Goal: Transaction & Acquisition: Purchase product/service

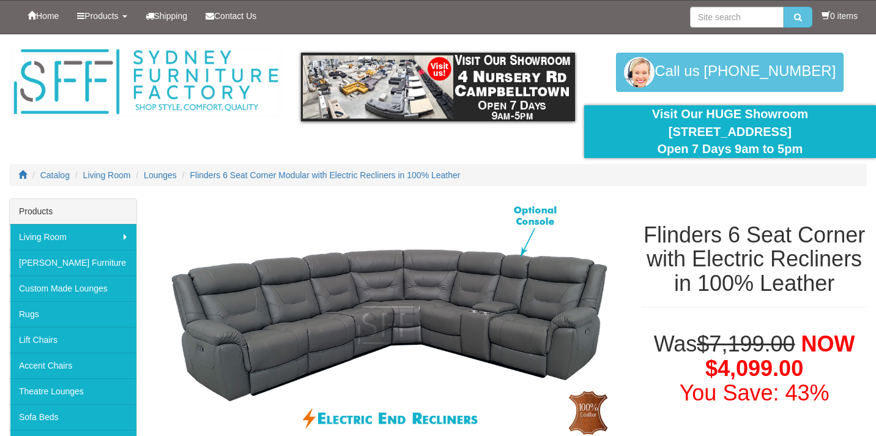
select select "1812"
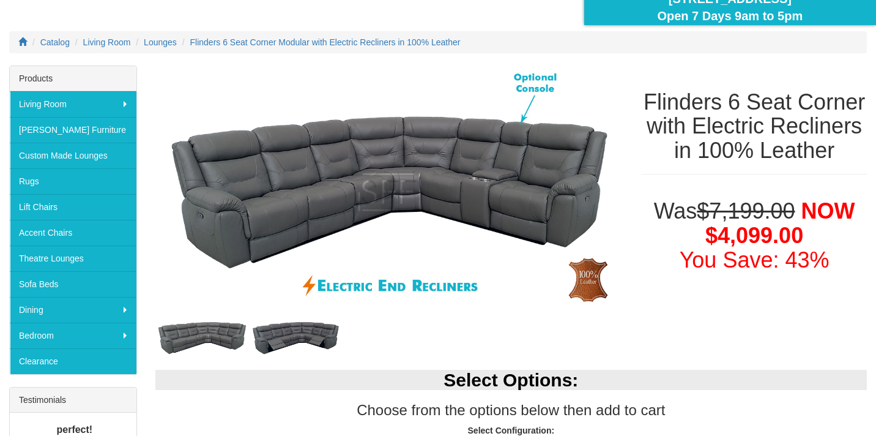
scroll to position [133, 0]
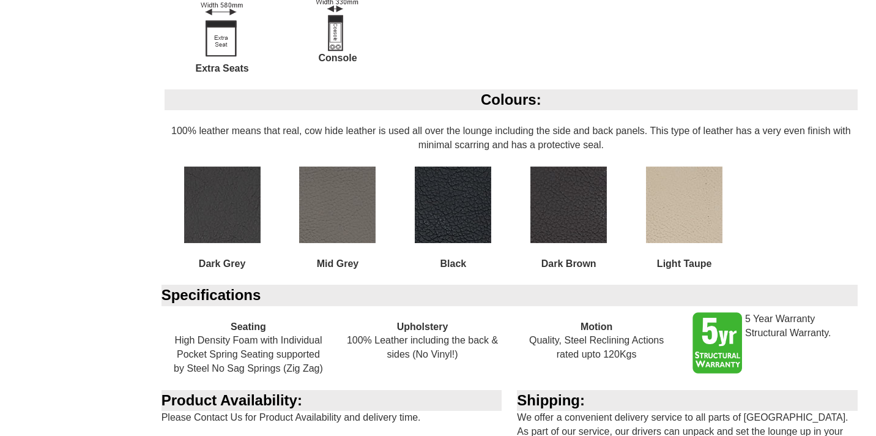
scroll to position [1223, 0]
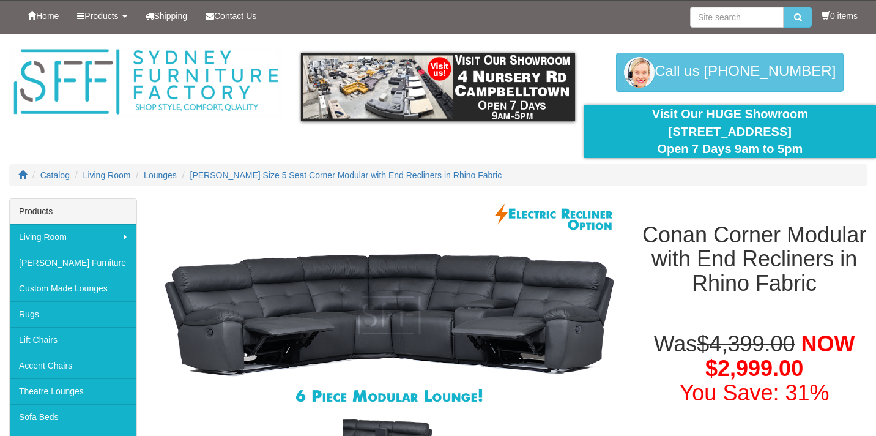
select select "2033"
select select "1252"
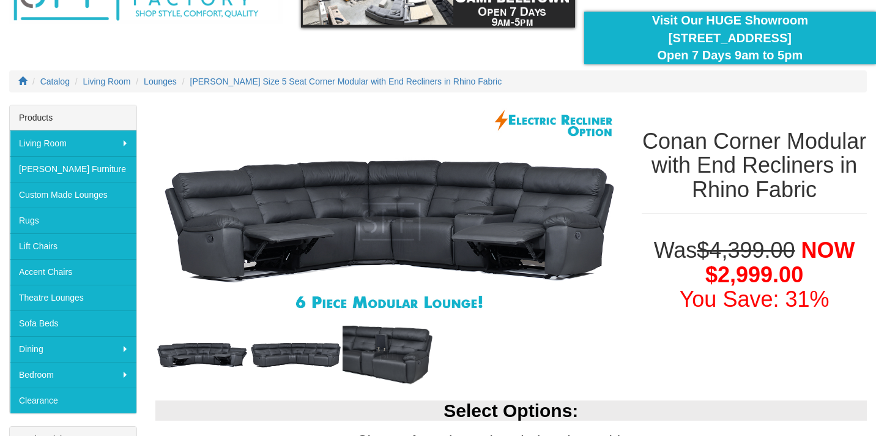
scroll to position [86, 0]
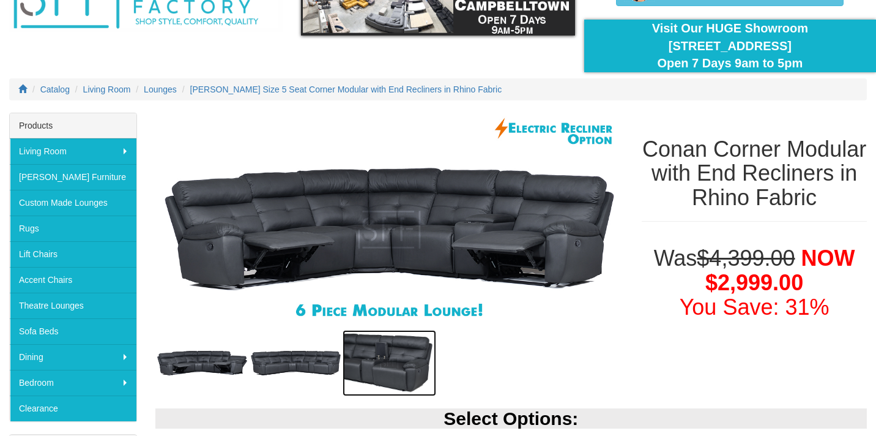
click at [399, 374] on img at bounding box center [390, 363] width 94 height 66
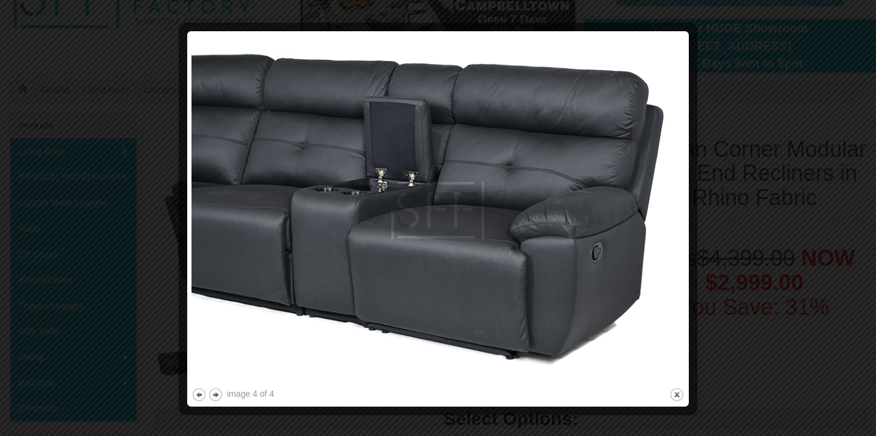
click at [847, 158] on div at bounding box center [438, 218] width 876 height 436
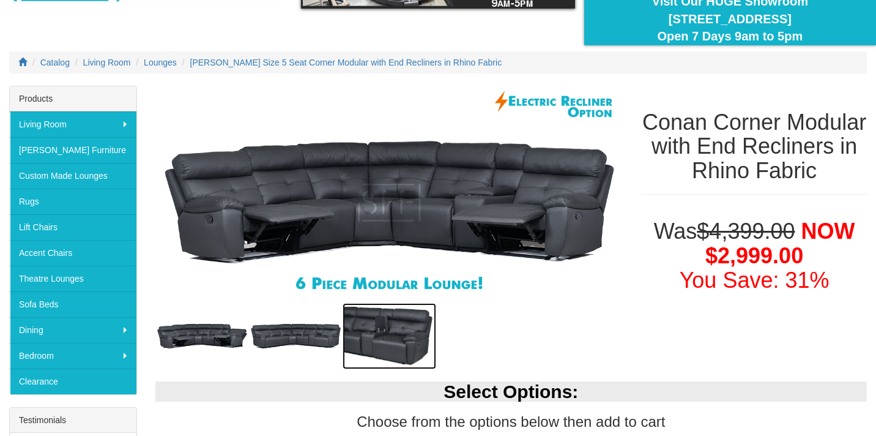
scroll to position [0, 0]
